Goal: Task Accomplishment & Management: Manage account settings

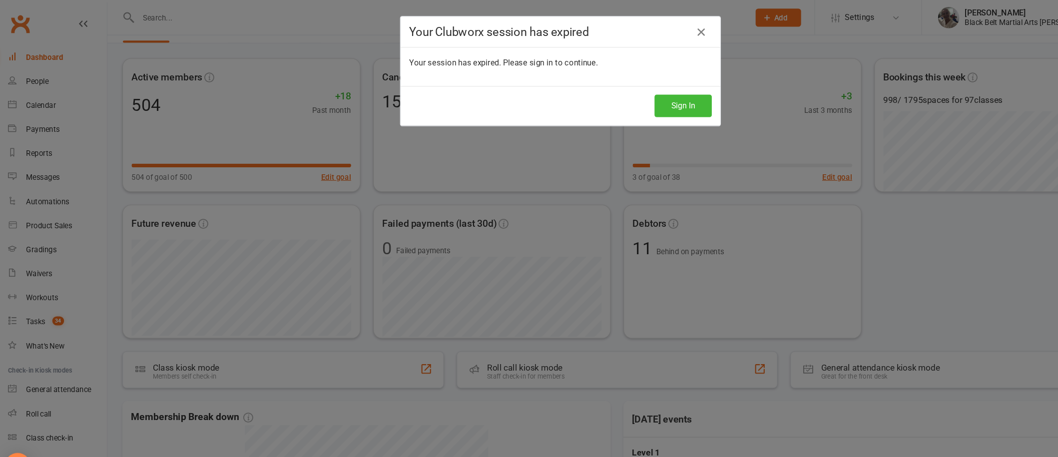
scroll to position [27, 0]
click at [634, 99] on button "Sign In" at bounding box center [643, 98] width 53 height 21
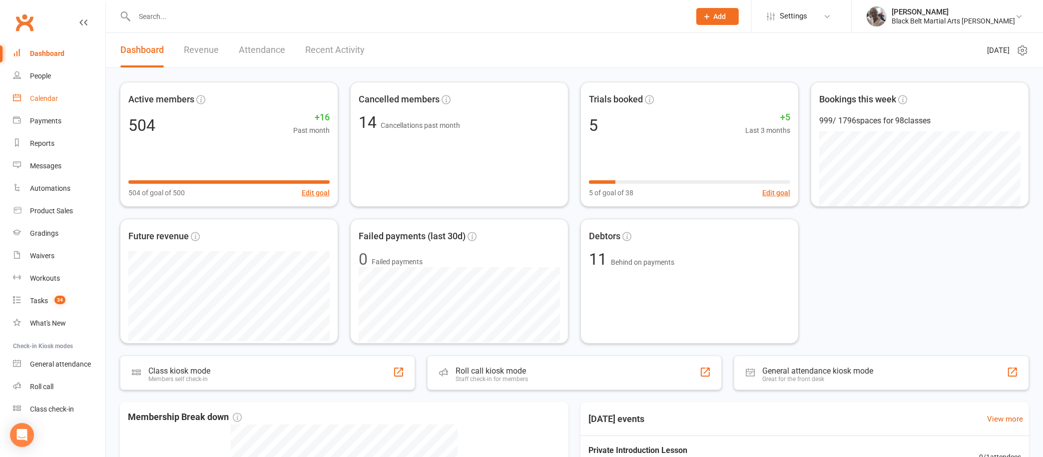
click at [49, 91] on link "Calendar" at bounding box center [59, 98] width 92 height 22
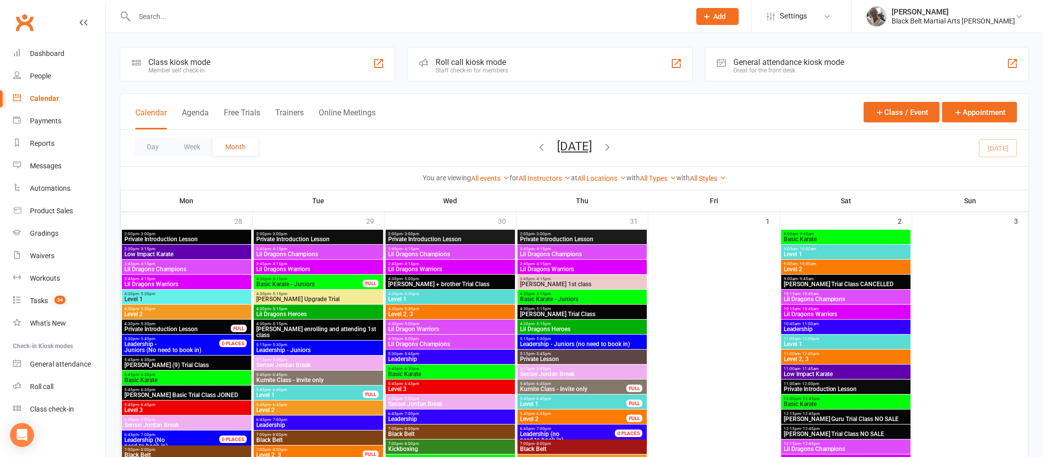
click at [613, 142] on icon "button" at bounding box center [607, 146] width 11 height 11
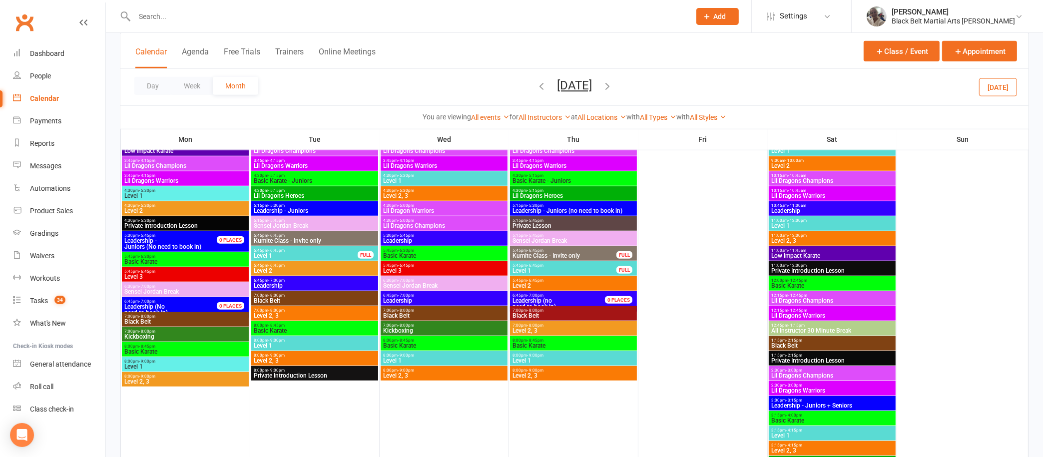
scroll to position [757, 0]
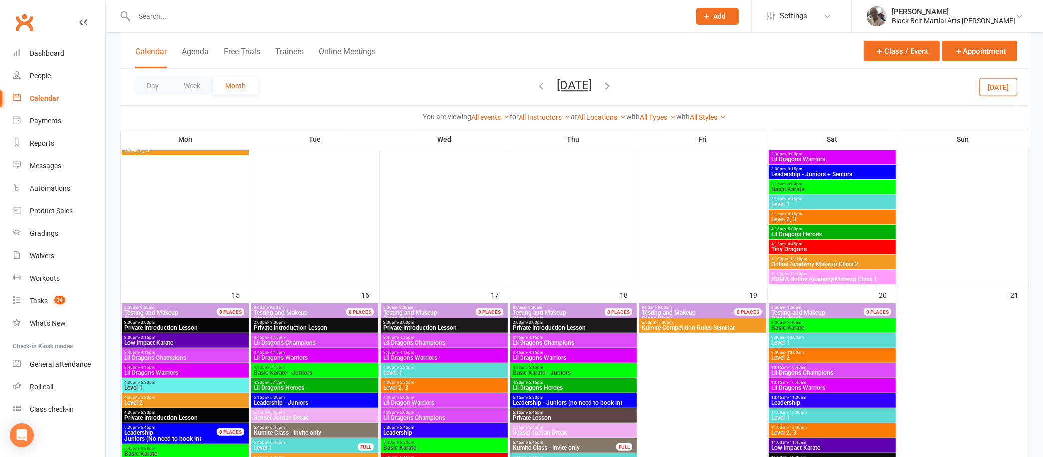
click at [662, 327] on span "Kumite Competition Rules Seminar" at bounding box center [703, 328] width 123 height 6
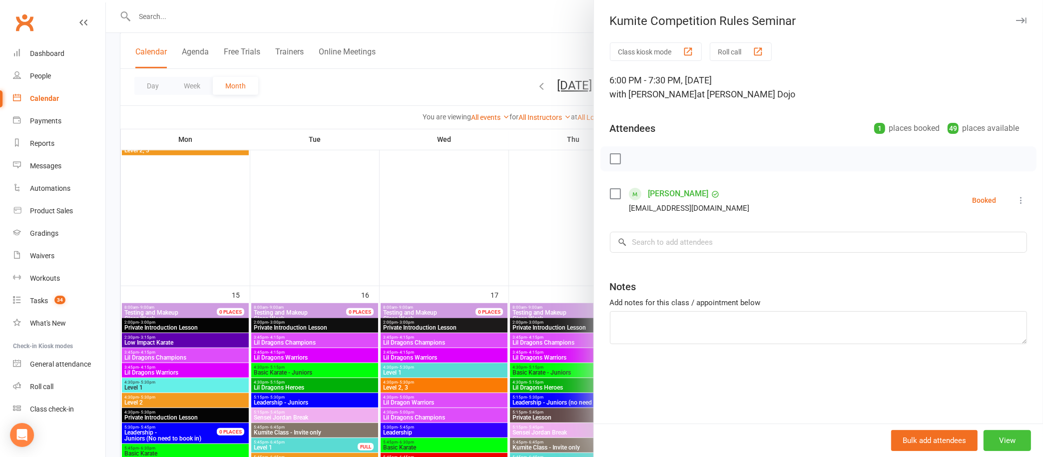
click at [989, 442] on button "View" at bounding box center [1007, 440] width 47 height 21
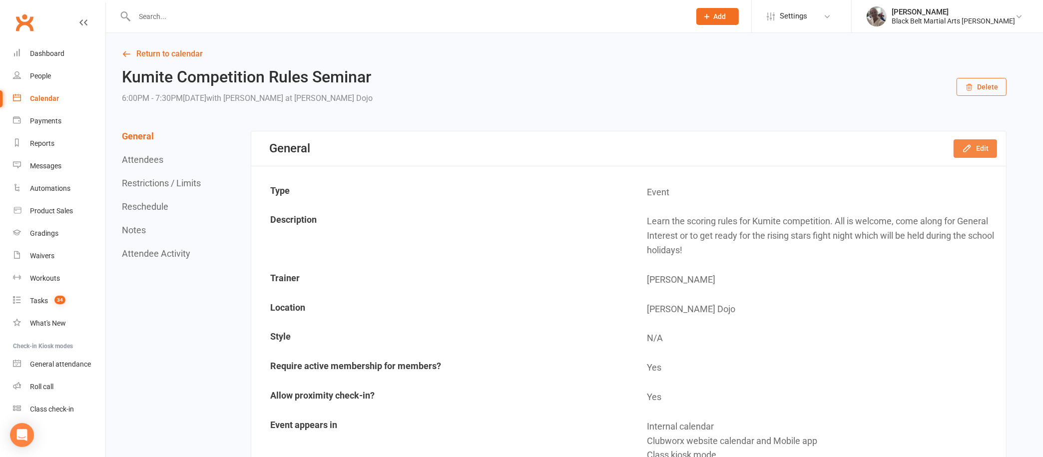
click at [992, 143] on button "Edit" at bounding box center [975, 148] width 43 height 18
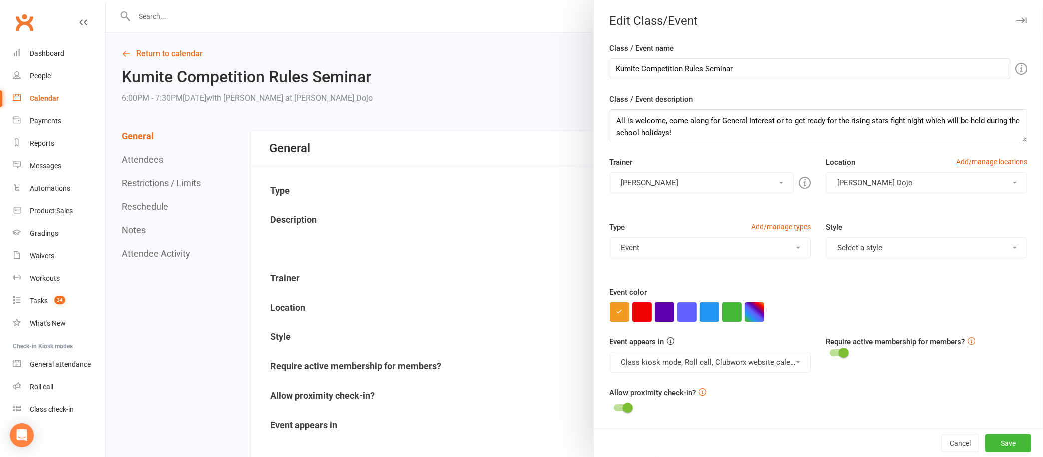
scroll to position [23, 0]
click at [724, 129] on textarea "Learn the scoring rules for Kumite competition. All is welcome, come along for …" at bounding box center [818, 125] width 417 height 33
paste textarea "Get ready for All Stars Competition Week! Learn the rules Set yourself up for s…"
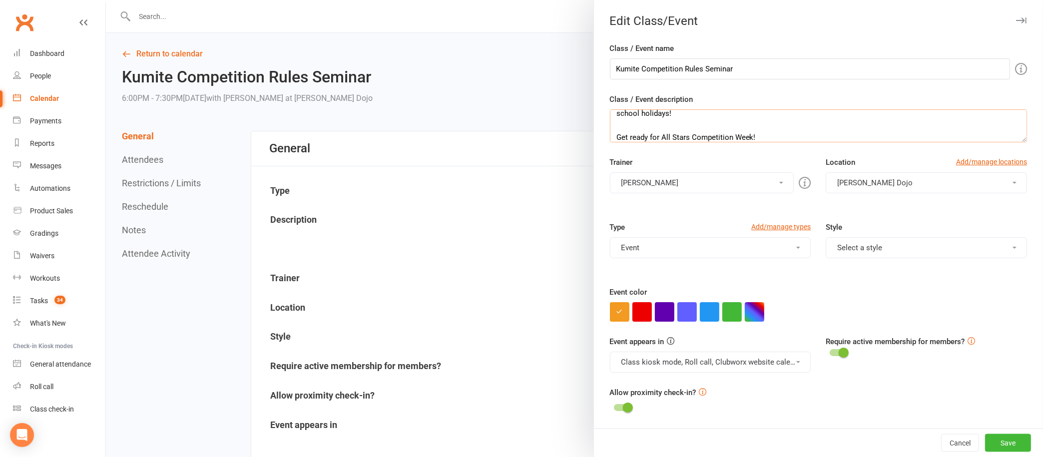
scroll to position [246, 0]
type textarea "Learn the scoring rules for Kumite competition. All is welcome, come along for …"
click at [993, 442] on button "Save" at bounding box center [1008, 443] width 46 height 18
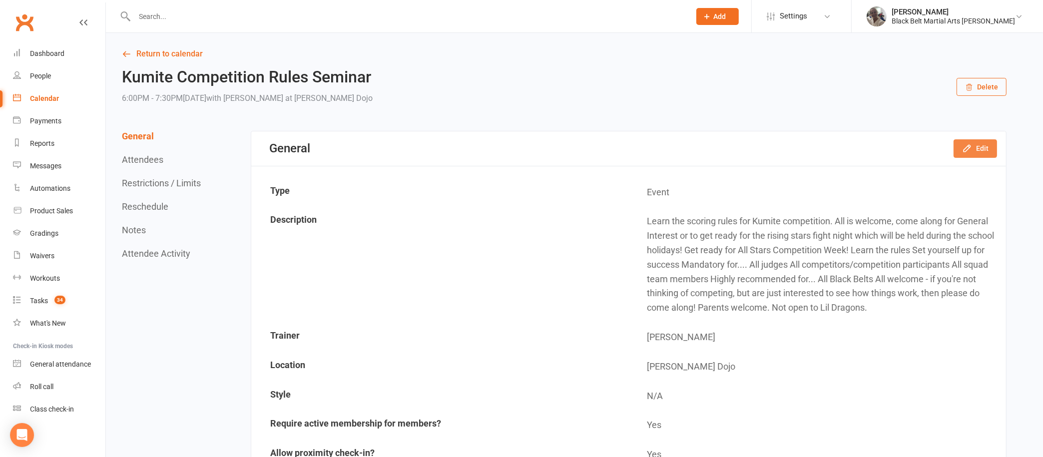
click at [971, 145] on icon "button" at bounding box center [967, 148] width 10 height 10
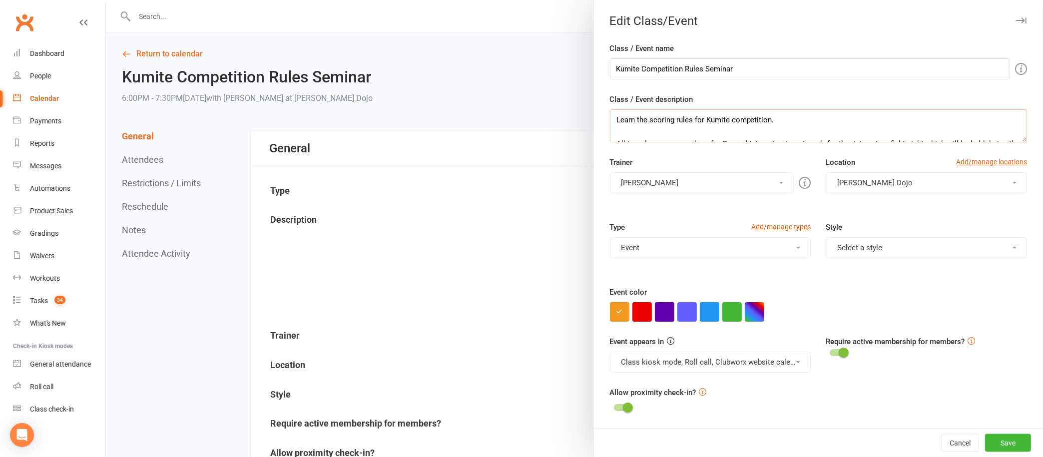
click at [839, 131] on textarea "Learn the scoring rules for Kumite competition. All is welcome, come along for …" at bounding box center [818, 125] width 417 height 33
click at [684, 122] on textarea "Learn the scoring rules for Kumite competition. All is welcome, come along for …" at bounding box center [818, 125] width 417 height 33
click at [663, 121] on textarea "Learn the scoring rules for Kumite competition. All is welcome, come along for …" at bounding box center [818, 125] width 417 height 33
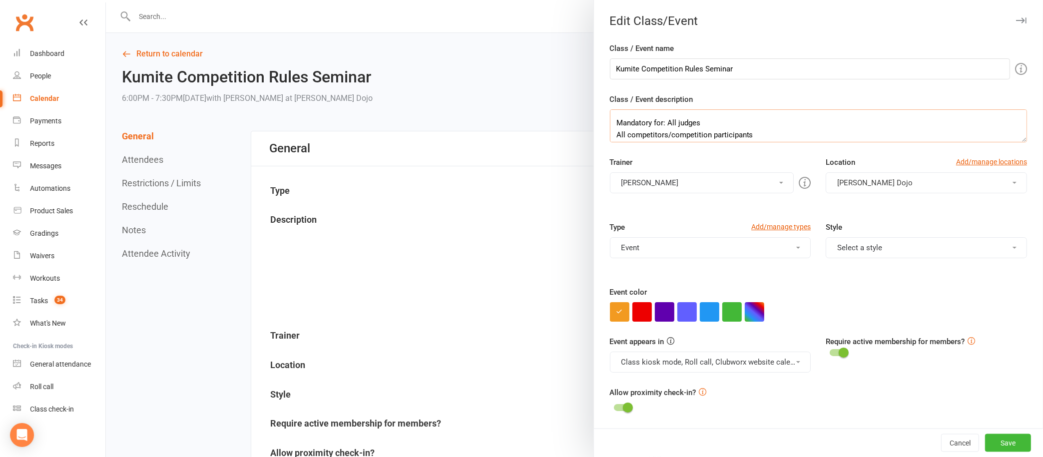
click at [698, 120] on textarea "Learn the scoring rules for Kumite competition. All is welcome, come along for …" at bounding box center [818, 125] width 417 height 33
click at [920, 126] on textarea "Learn the scoring rules for Kumite competition. All is welcome, come along for …" at bounding box center [818, 125] width 417 height 33
click at [708, 124] on textarea "Learn the scoring rules for Kumite competition. All is welcome, come along for …" at bounding box center [818, 125] width 417 height 33
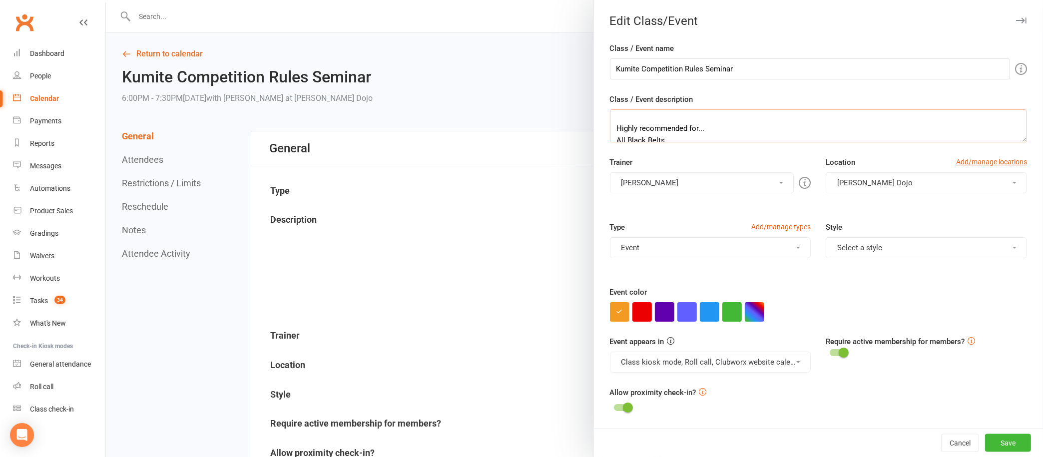
scroll to position [144, 0]
click at [703, 119] on textarea "Learn the scoring rules for Kumite competition. All is welcome, come along for …" at bounding box center [818, 125] width 417 height 33
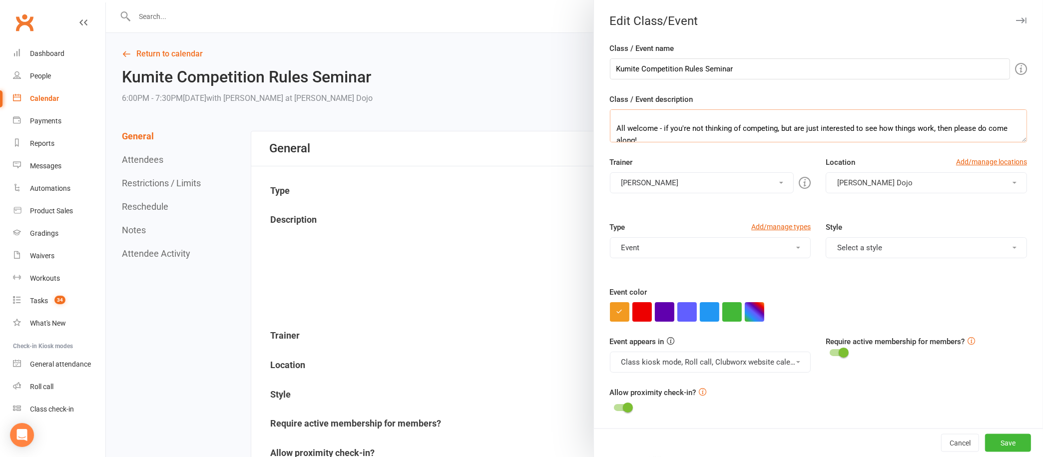
scroll to position [162, 0]
click at [650, 123] on textarea "Learn the scoring rules for Kumite competition. All is welcome, come along for …" at bounding box center [818, 125] width 417 height 33
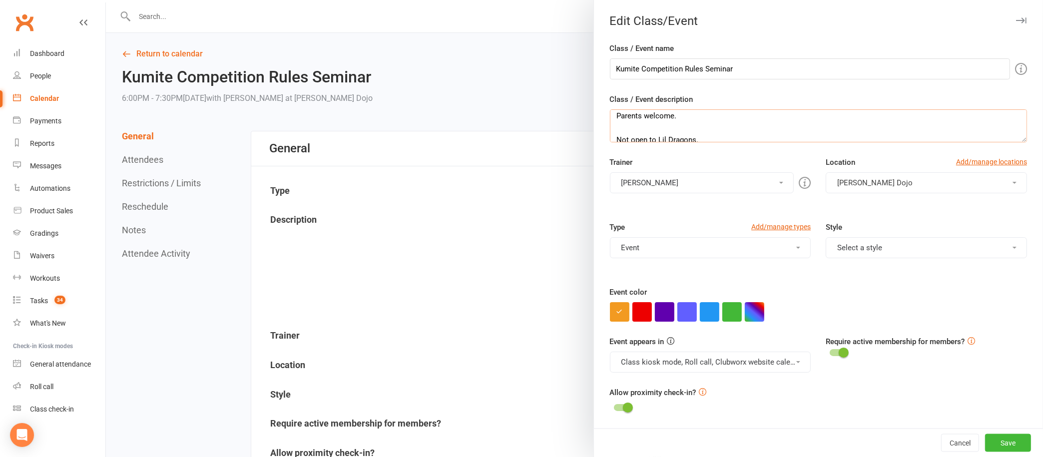
scroll to position [209, 0]
click at [636, 112] on textarea "Learn the scoring rules for Kumite competition. All is welcome, come along for …" at bounding box center [818, 125] width 417 height 33
type textarea "Learn the scoring rules for Kumite competition. All is welcome, come along for …"
click at [992, 439] on button "Save" at bounding box center [1008, 443] width 46 height 18
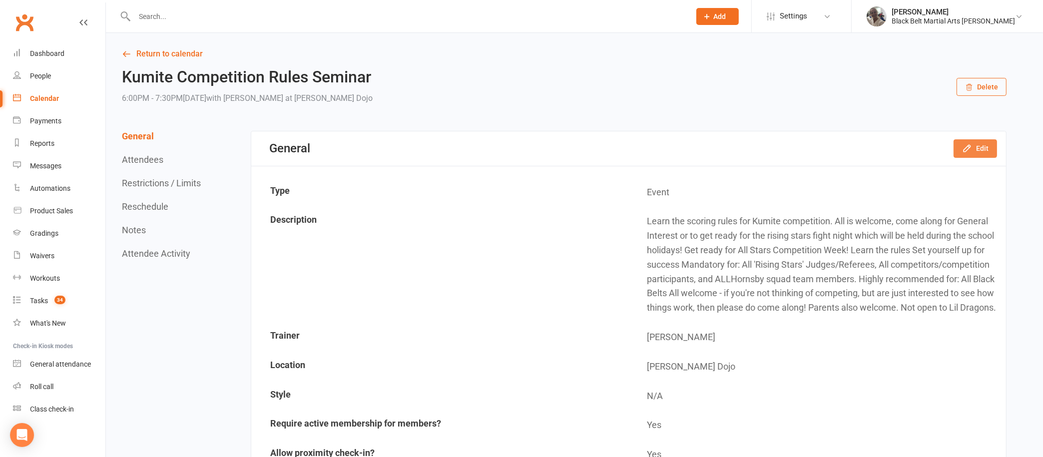
click at [980, 148] on button "Edit" at bounding box center [975, 148] width 43 height 18
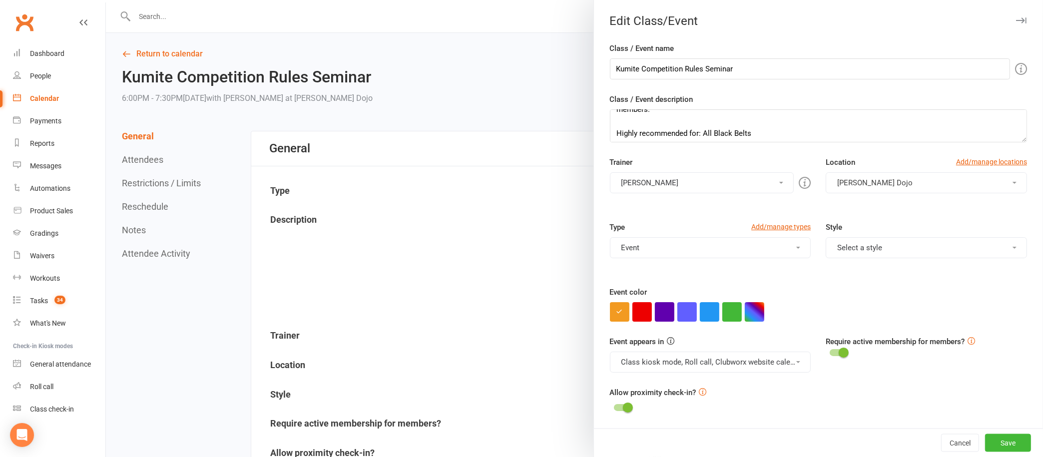
scroll to position [133, 0]
click at [817, 129] on textarea "Learn the scoring rules for Kumite competition. All is welcome, come along for …" at bounding box center [818, 125] width 417 height 33
drag, startPoint x: 654, startPoint y: 135, endPoint x: 595, endPoint y: 124, distance: 59.9
click at [595, 124] on div "Class / Event name Kumite Competition Rules Seminar Class / Event description L…" at bounding box center [818, 235] width 449 height 386
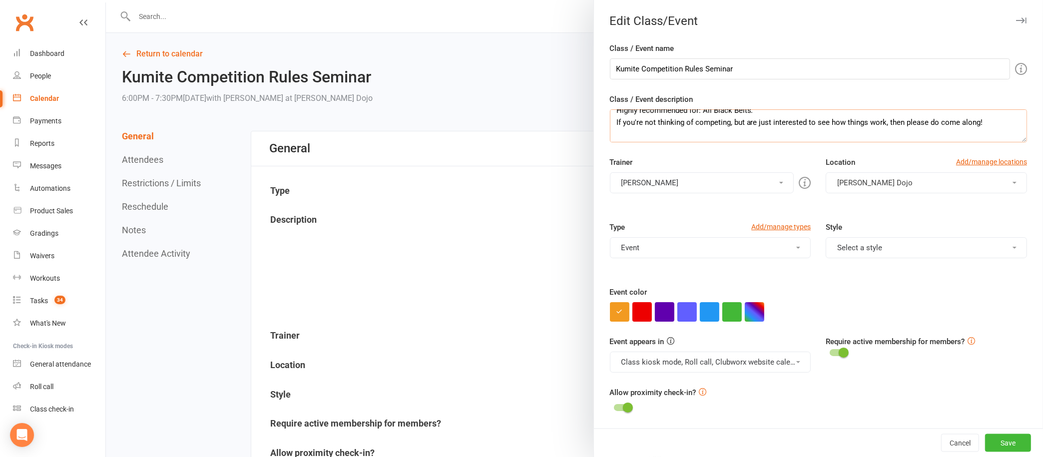
click at [650, 122] on textarea "Learn the scoring rules for Kumite competition. All is welcome, come along for …" at bounding box center [818, 125] width 417 height 33
type textarea "Learn the scoring rules for Kumite competition. All is welcome, come along for …"
click at [990, 440] on button "Save" at bounding box center [1008, 443] width 46 height 18
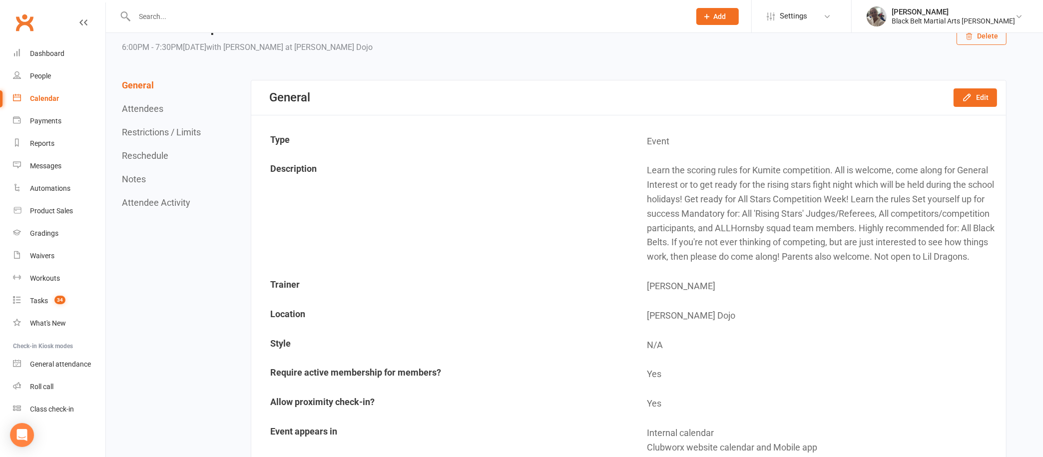
scroll to position [0, 0]
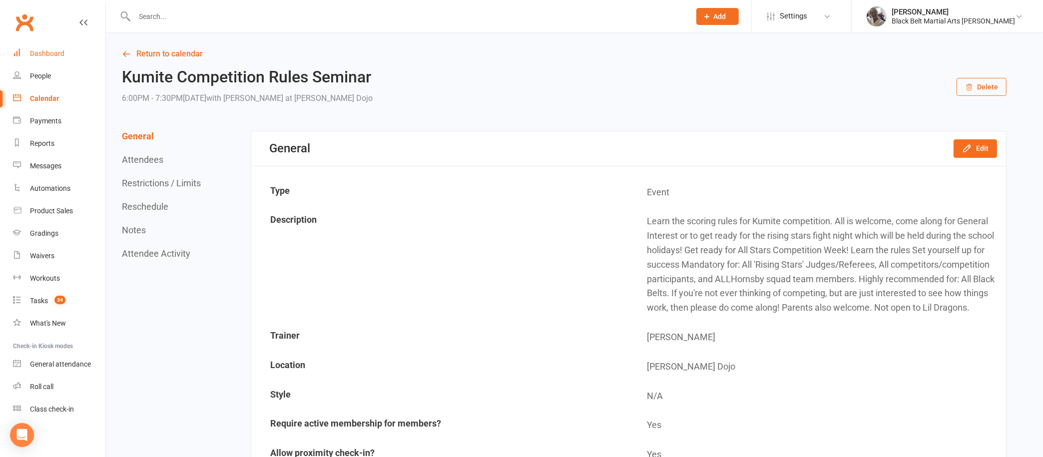
click at [56, 54] on div "Dashboard" at bounding box center [47, 53] width 34 height 8
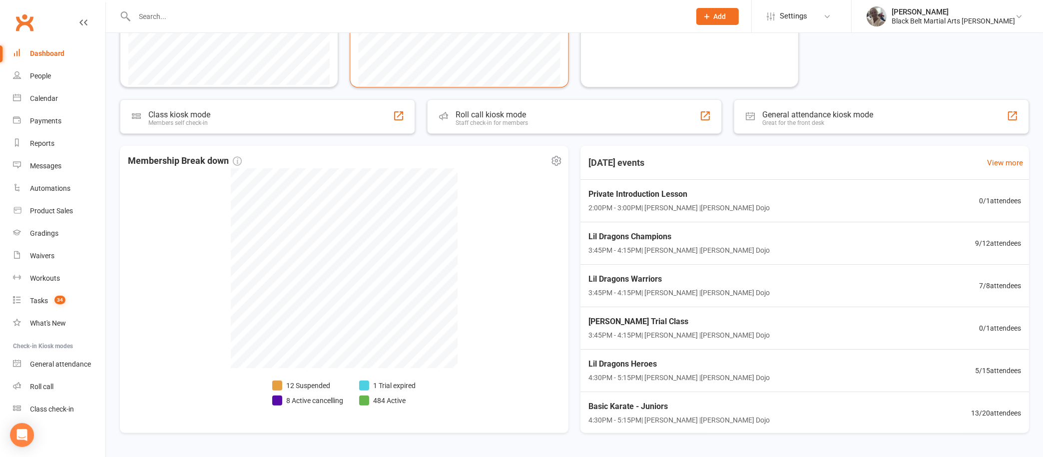
scroll to position [258, 0]
click at [53, 96] on div "Calendar" at bounding box center [44, 98] width 28 height 8
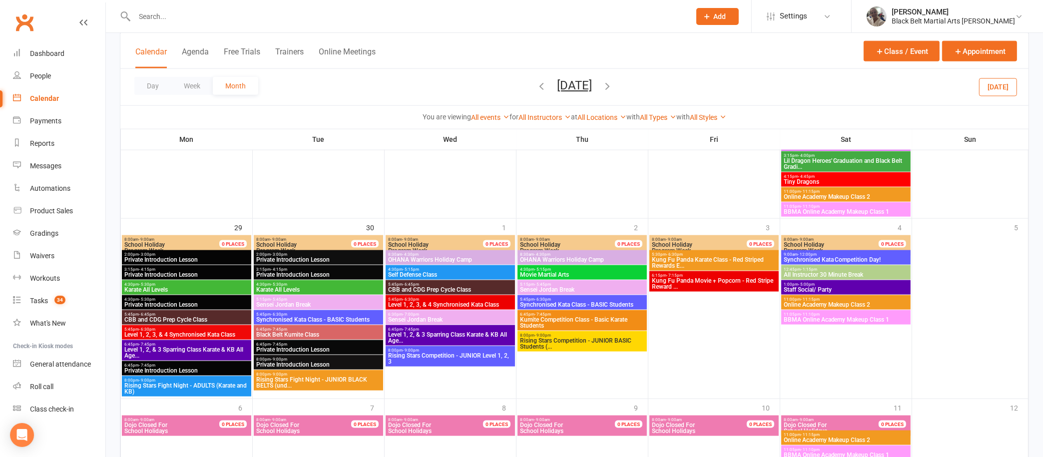
scroll to position [1487, 0]
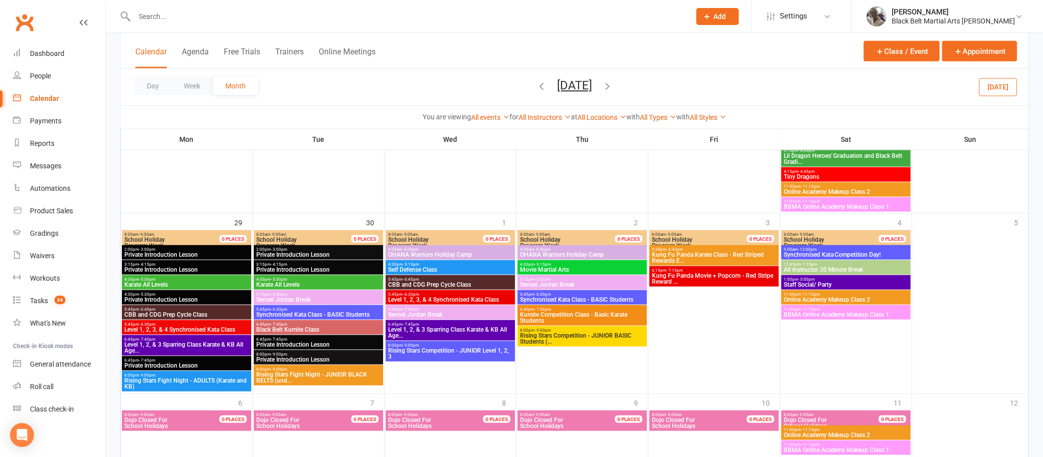
click at [709, 276] on span "Kung Fu Panda Movie + Popcorn - Red Stripe Reward ..." at bounding box center [714, 279] width 125 height 12
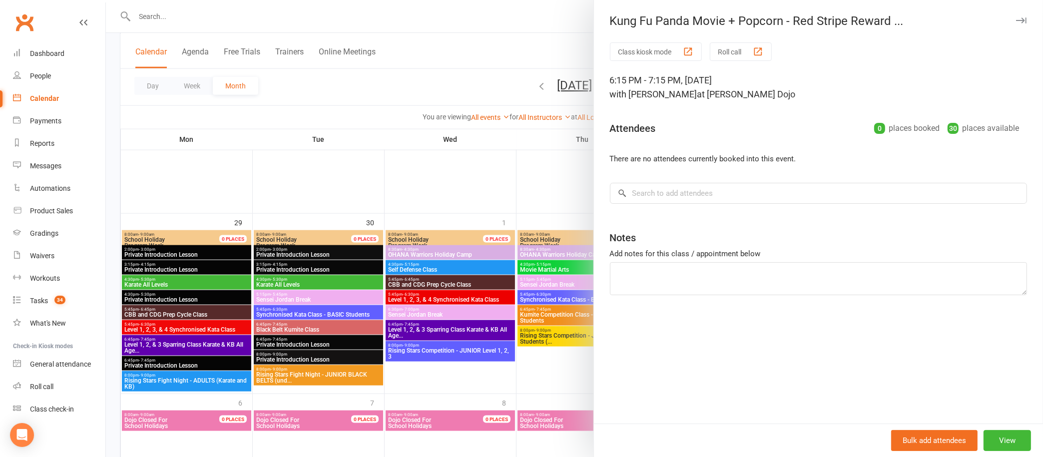
click at [1016, 19] on icon "button" at bounding box center [1021, 20] width 10 height 6
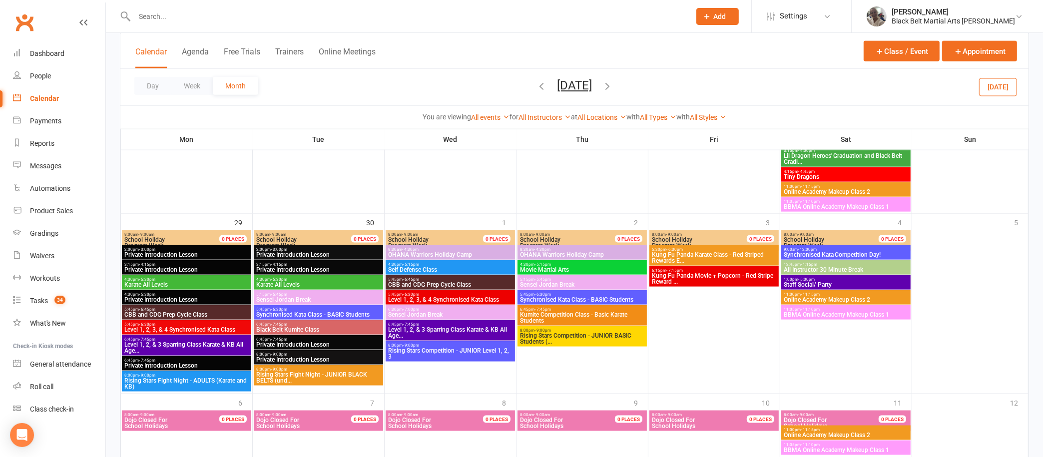
click at [692, 259] on span "Kung Fu Panda Karate Class - Red Striped Rewards E..." at bounding box center [714, 258] width 125 height 12
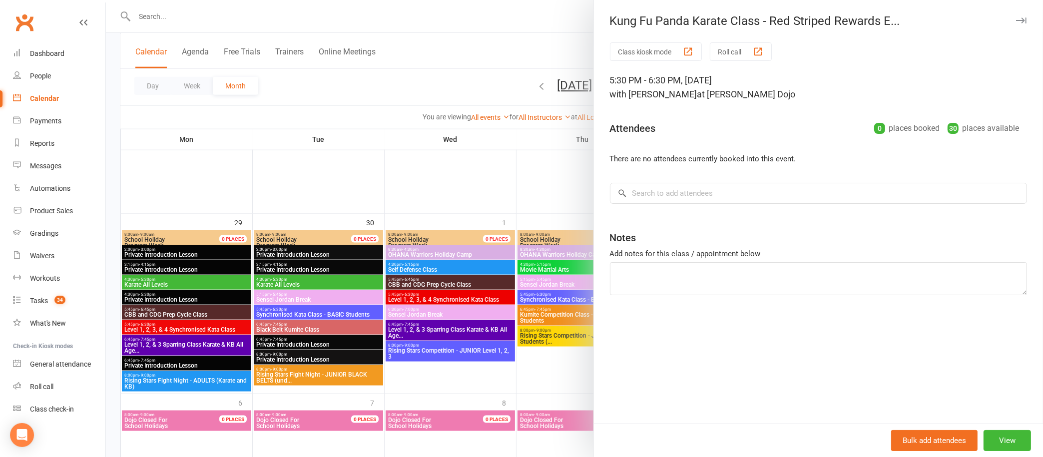
click at [1016, 19] on icon "button" at bounding box center [1021, 20] width 10 height 6
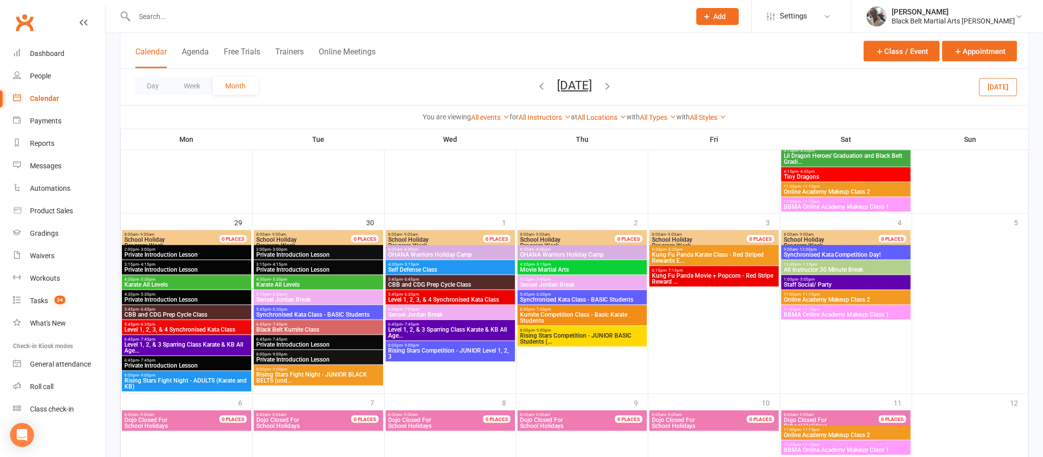
click at [710, 254] on span "Kung Fu Panda Karate Class - Red Striped Rewards E..." at bounding box center [714, 258] width 125 height 12
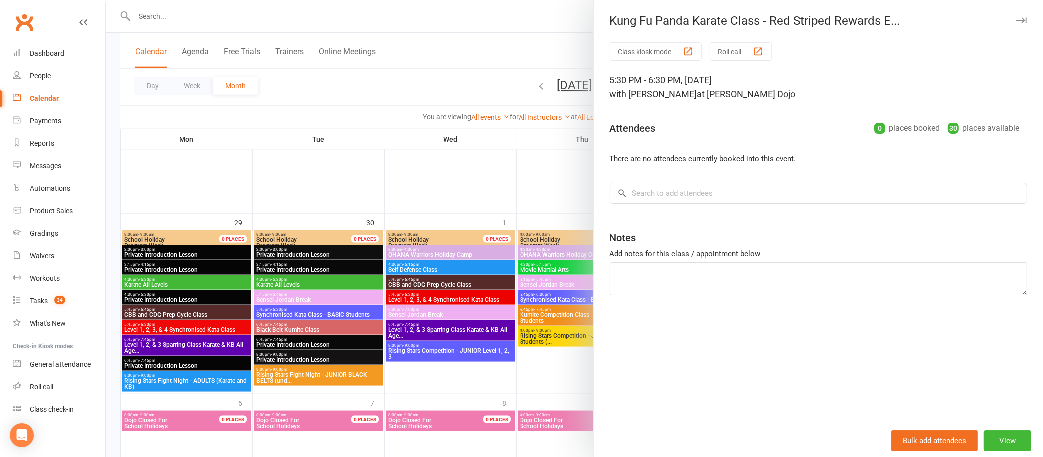
click at [427, 193] on div at bounding box center [574, 228] width 937 height 457
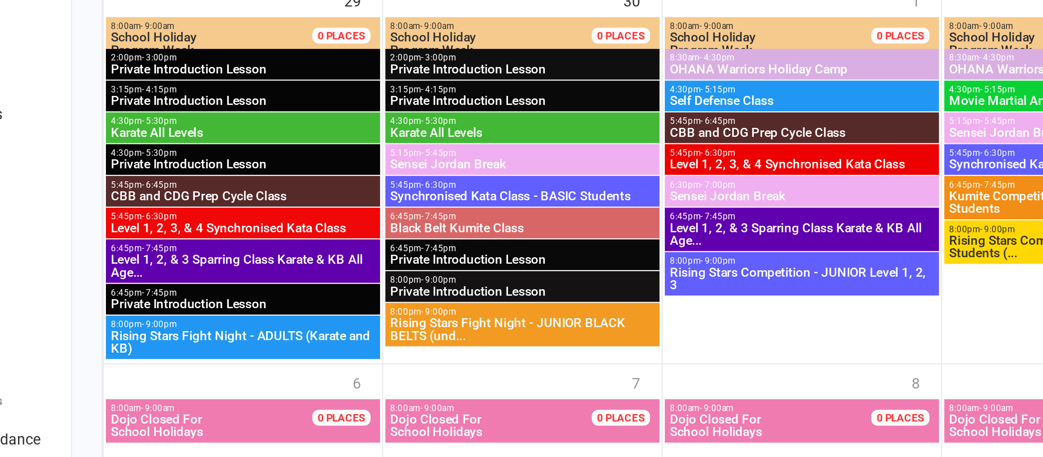
scroll to position [1553, 0]
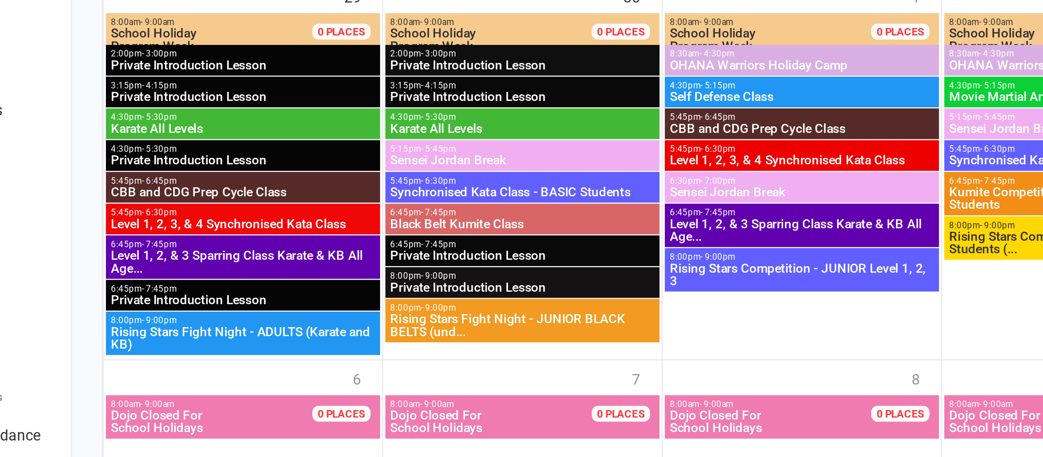
click at [206, 314] on span "Rising Stars Fight Night - ADULTS (Karate and KB)" at bounding box center [186, 318] width 125 height 12
click at [197, 283] on div at bounding box center [574, 228] width 937 height 457
click at [213, 278] on span "Level 1, 2, & 3 Sparring Class Karate & KB All Age..." at bounding box center [186, 282] width 125 height 12
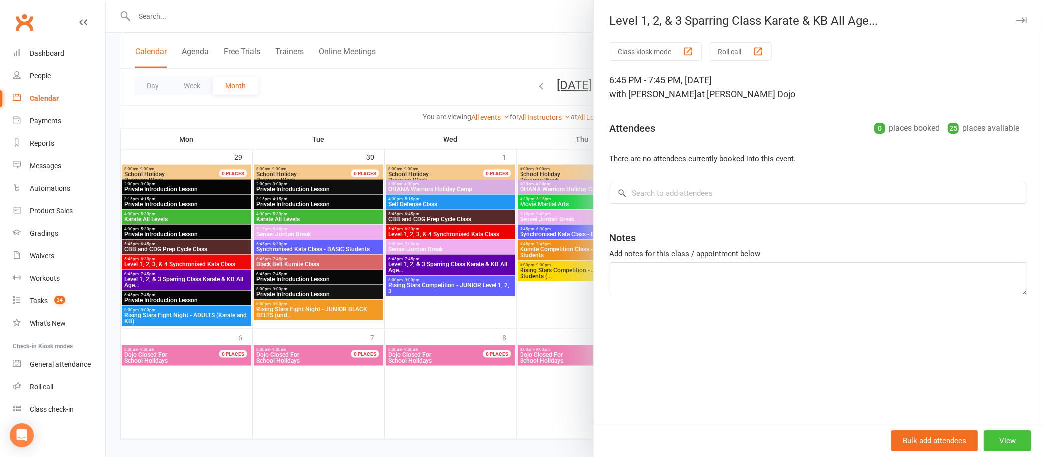
click at [989, 439] on button "View" at bounding box center [1007, 440] width 47 height 21
